Goal: Information Seeking & Learning: Learn about a topic

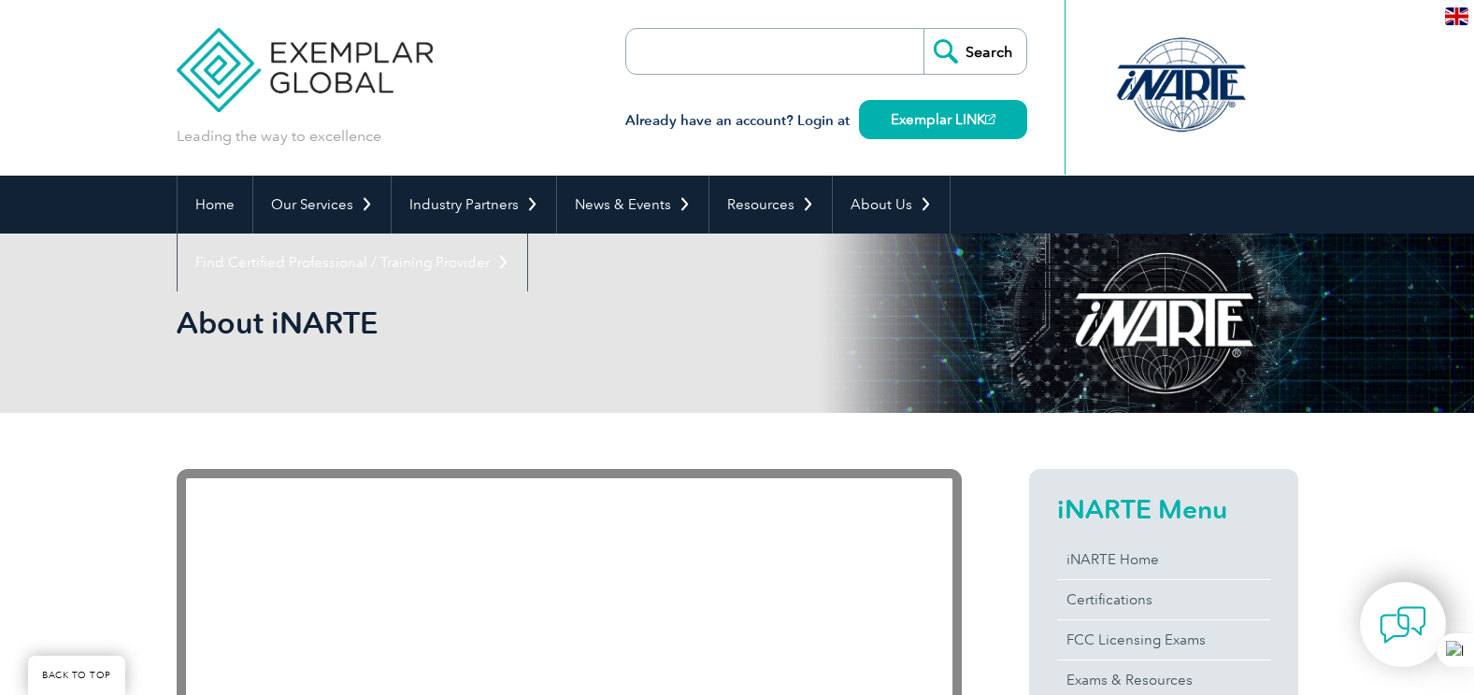
scroll to position [374, 0]
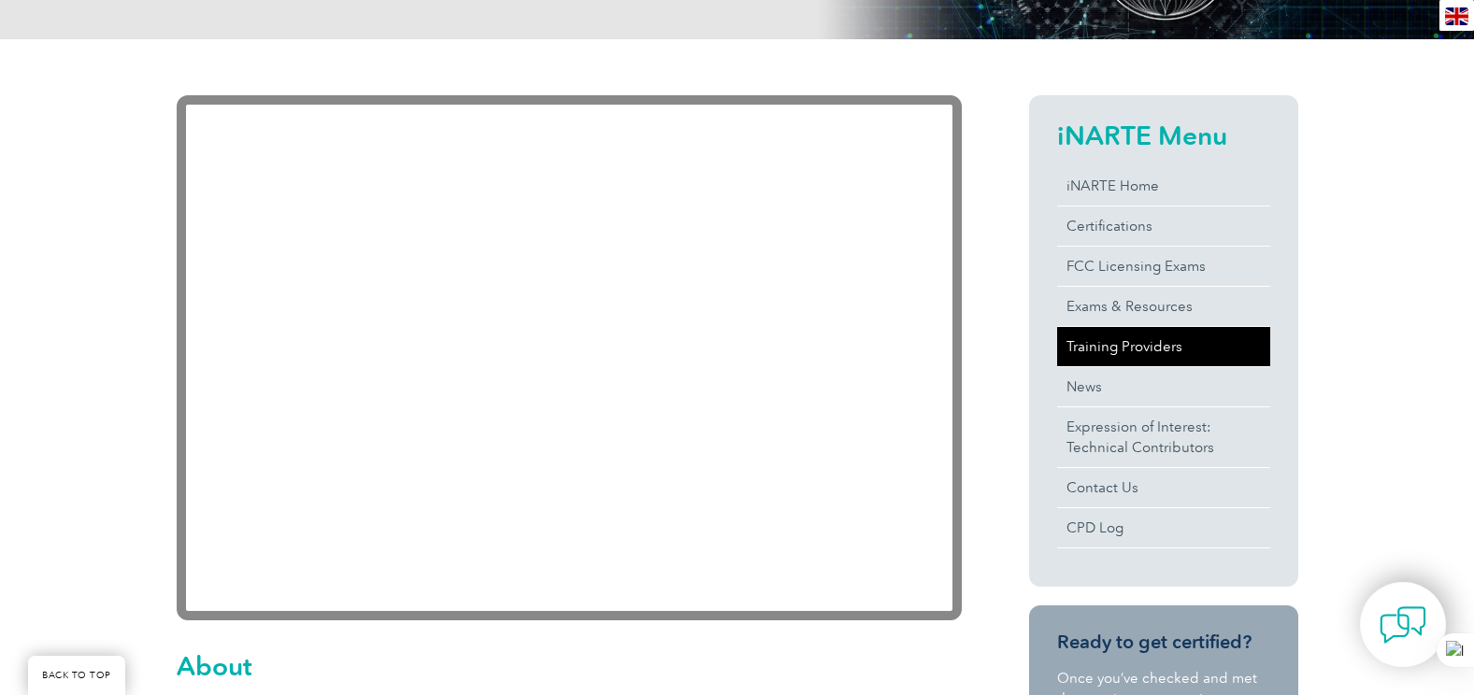
click at [1087, 344] on link "Training Providers" at bounding box center [1163, 346] width 213 height 39
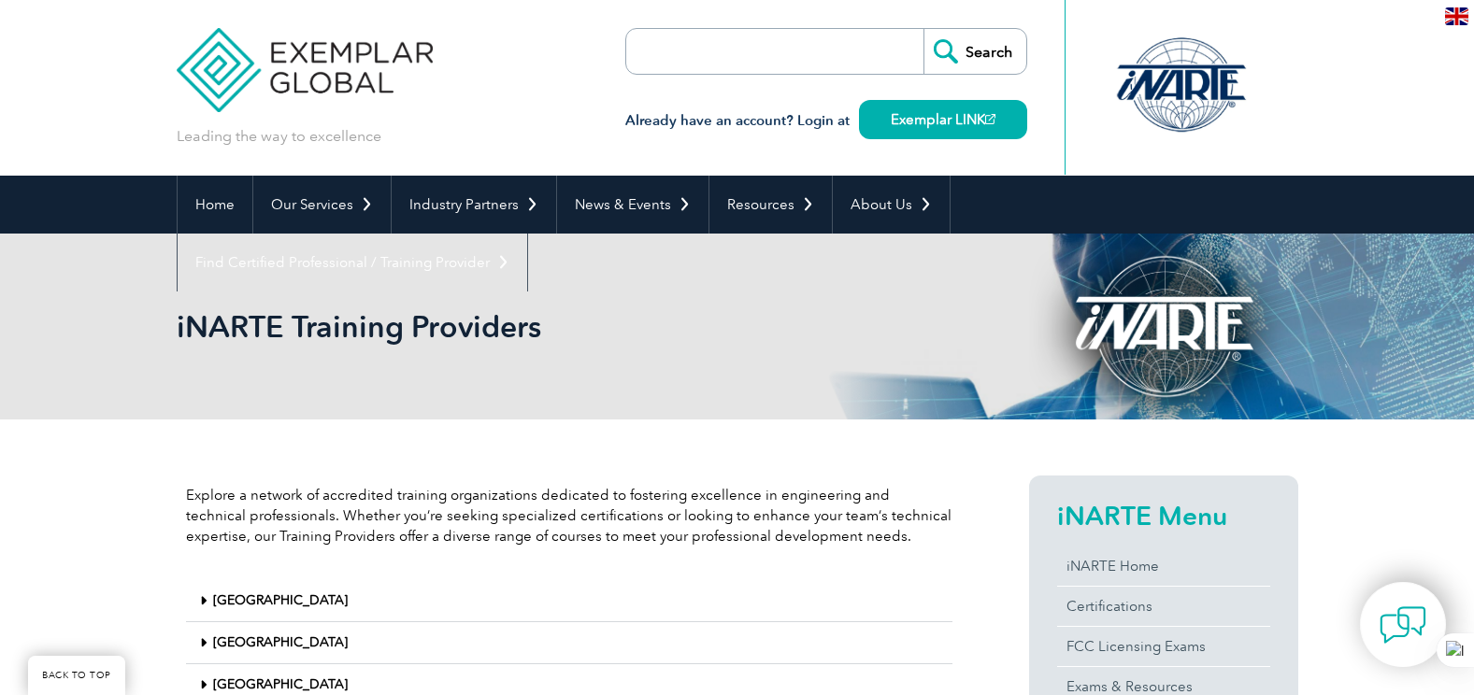
click at [553, 665] on div "[GEOGRAPHIC_DATA]" at bounding box center [569, 686] width 766 height 42
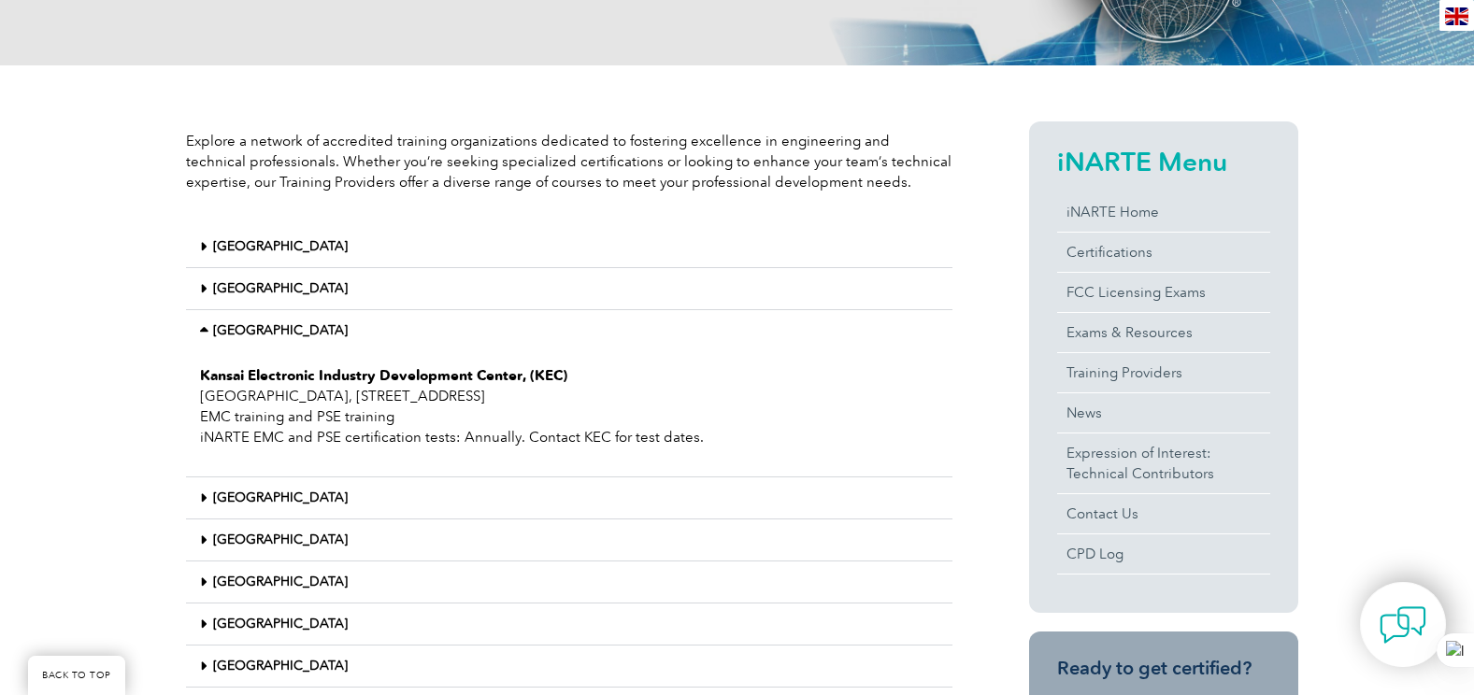
click at [275, 278] on div "[GEOGRAPHIC_DATA]" at bounding box center [569, 289] width 766 height 42
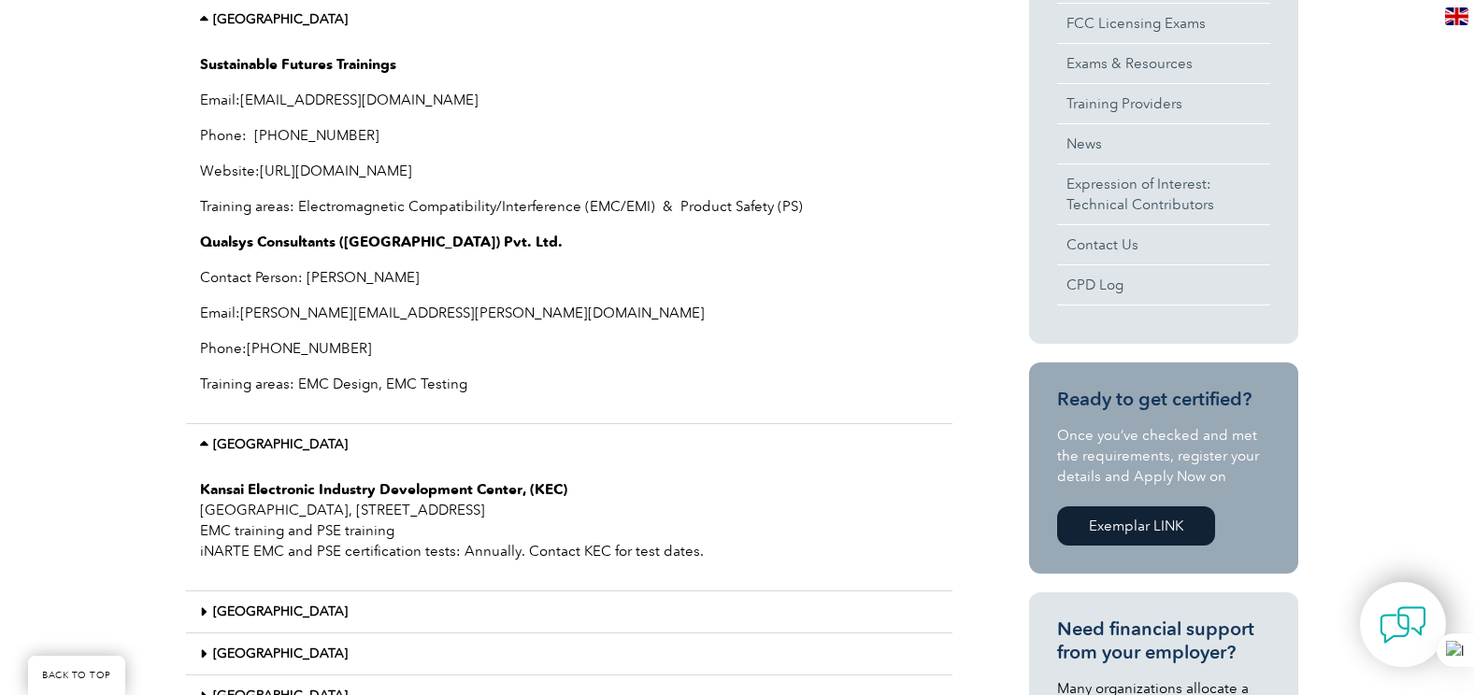
scroll to position [728, 0]
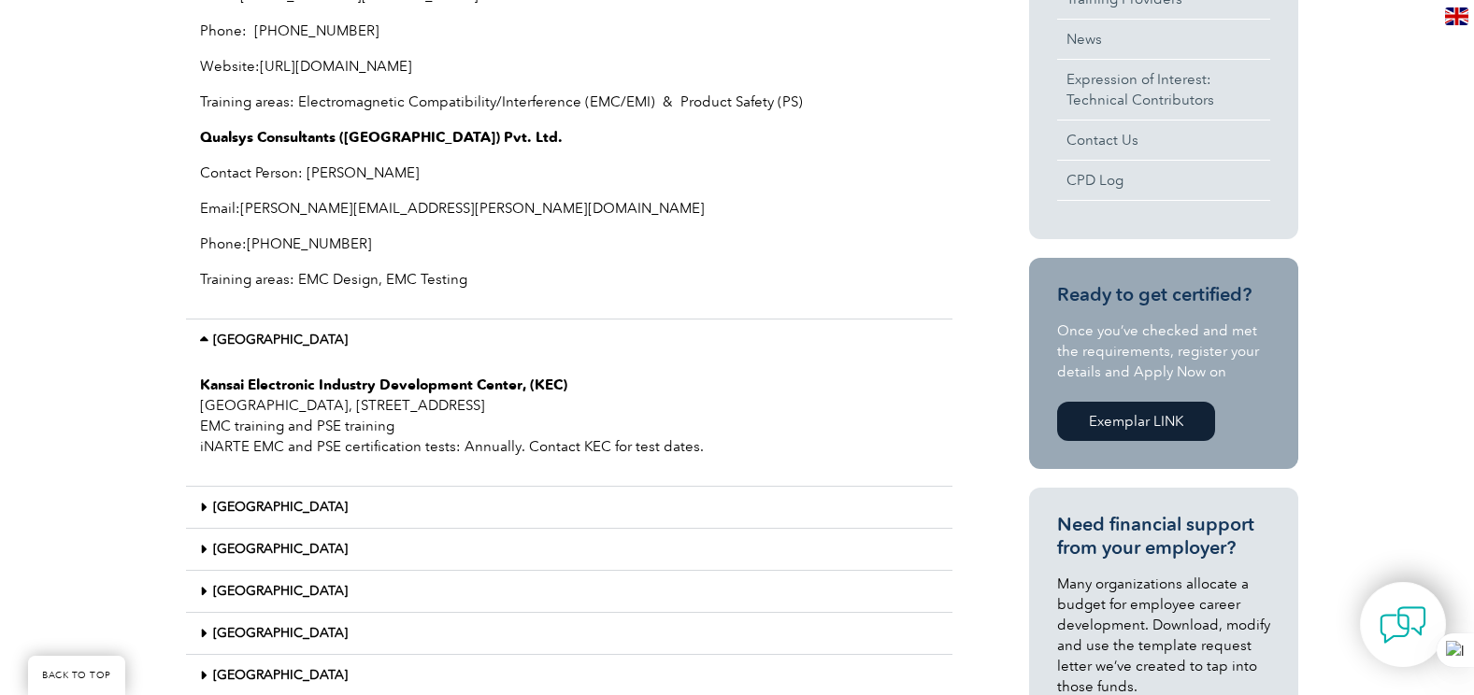
click at [434, 343] on div "Japan" at bounding box center [569, 340] width 766 height 41
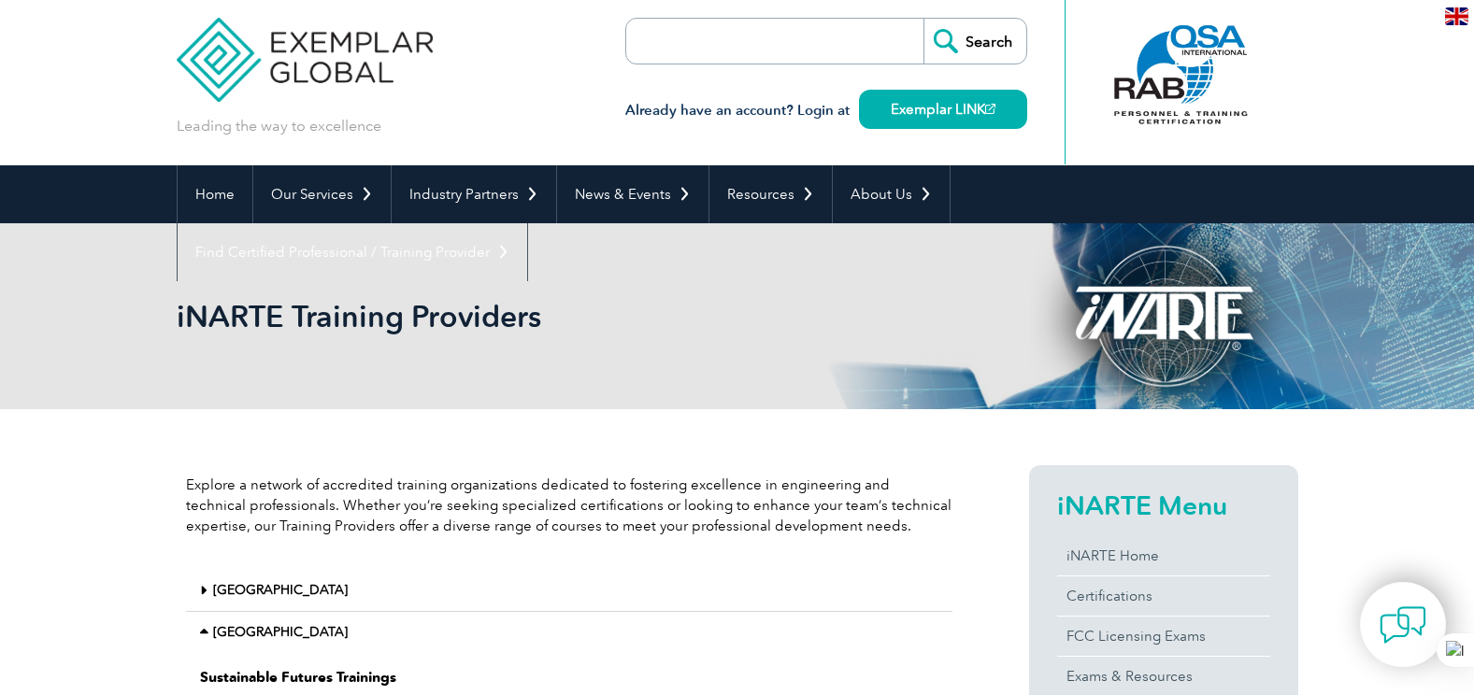
scroll to position [0, 0]
